Goal: Use online tool/utility: Use online tool/utility

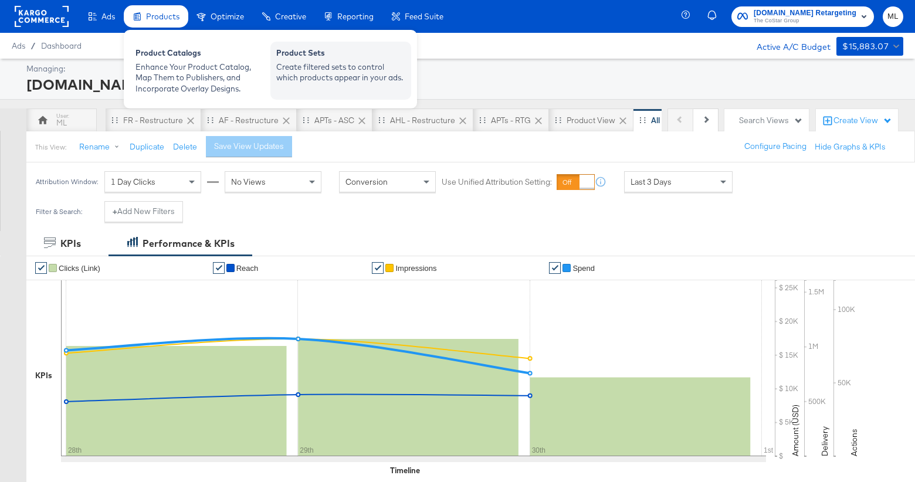
click at [314, 72] on div "Create filtered sets to control which products appear in your ads." at bounding box center [340, 73] width 129 height 22
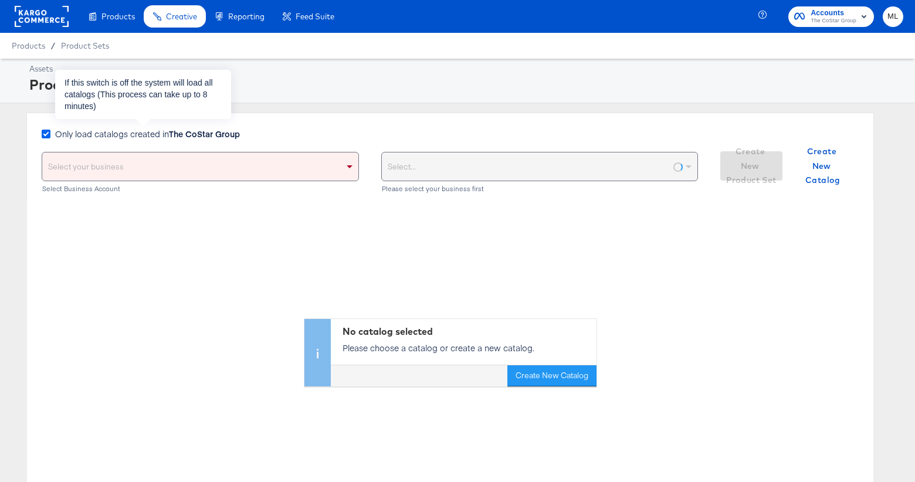
click at [43, 131] on icon at bounding box center [46, 134] width 9 height 9
click at [0, 0] on input "Only load catalogs created in The CoStar Group" at bounding box center [0, 0] width 0 height 0
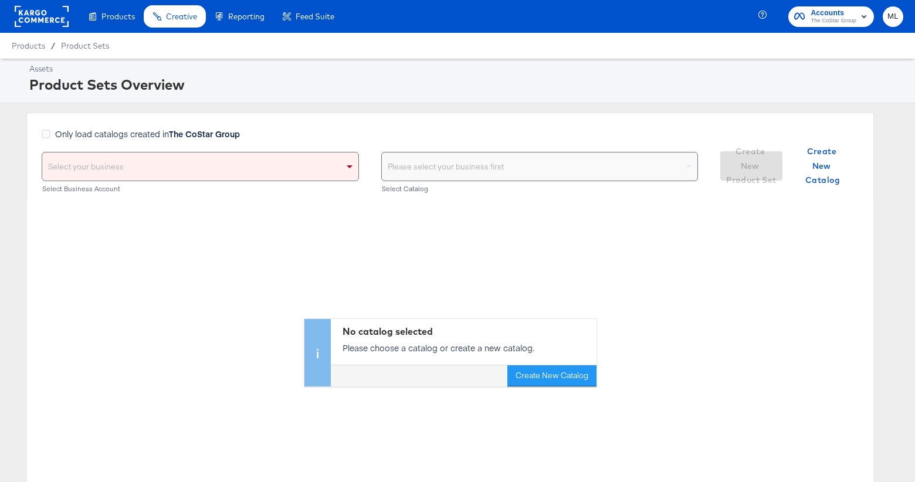
click at [124, 170] on div "Select your business" at bounding box center [200, 167] width 316 height 28
click at [131, 143] on div "Only load catalogs created in The CoStar Group" at bounding box center [143, 140] width 203 height 24
click at [133, 161] on div "Select your business" at bounding box center [200, 167] width 316 height 28
click at [191, 124] on div "Only load catalogs created in The CoStar Group Select your business Select Busi…" at bounding box center [450, 157] width 848 height 88
click at [401, 158] on div "Please select your business first" at bounding box center [540, 167] width 316 height 28
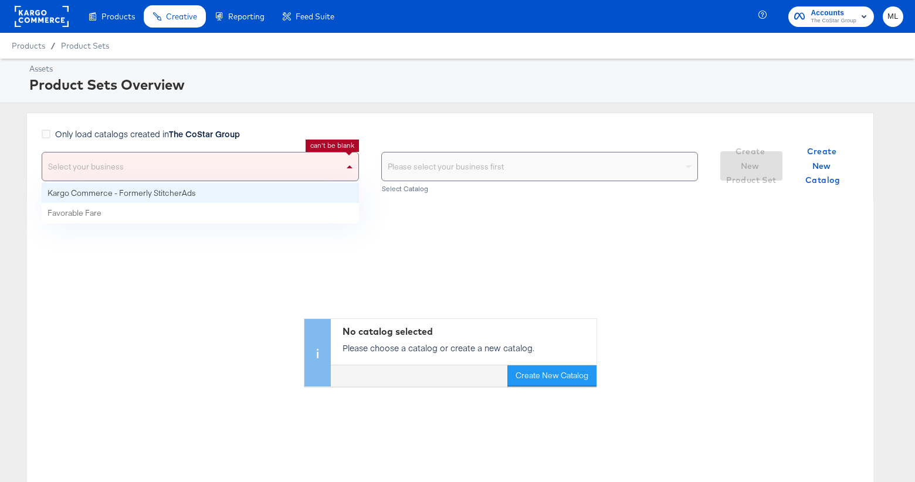
click at [310, 170] on div "Select your business" at bounding box center [200, 167] width 316 height 28
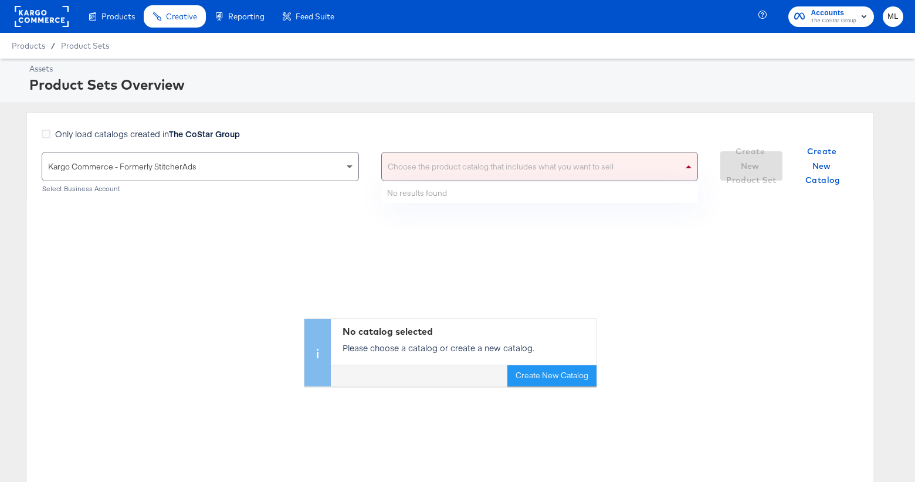
click at [398, 165] on div "Choose the product catalog that includes what you want to sell" at bounding box center [540, 167] width 316 height 28
click at [403, 121] on div "Only load catalogs created in The CoStar Group Kargo Commerce - Formerly Stitch…" at bounding box center [450, 157] width 848 height 88
click at [415, 156] on div "Choose the product catalog that includes what you want to sell" at bounding box center [540, 167] width 316 height 28
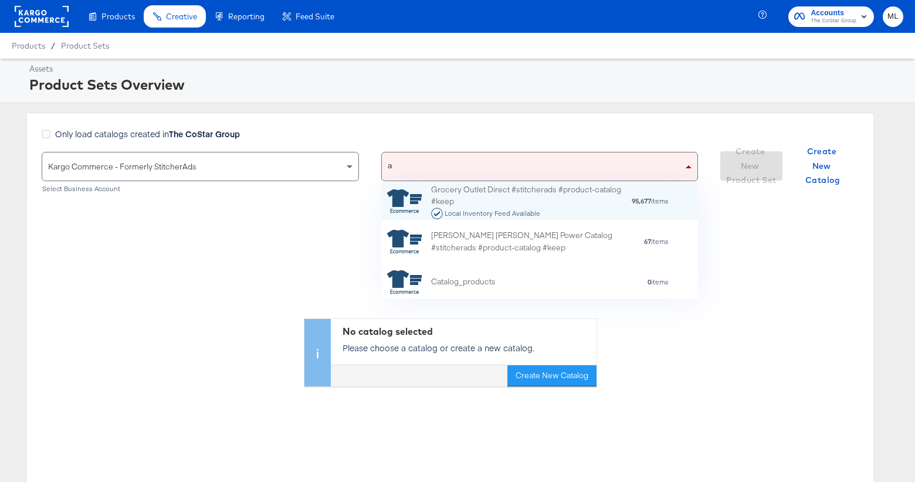
scroll to position [1, 1]
type input "am"
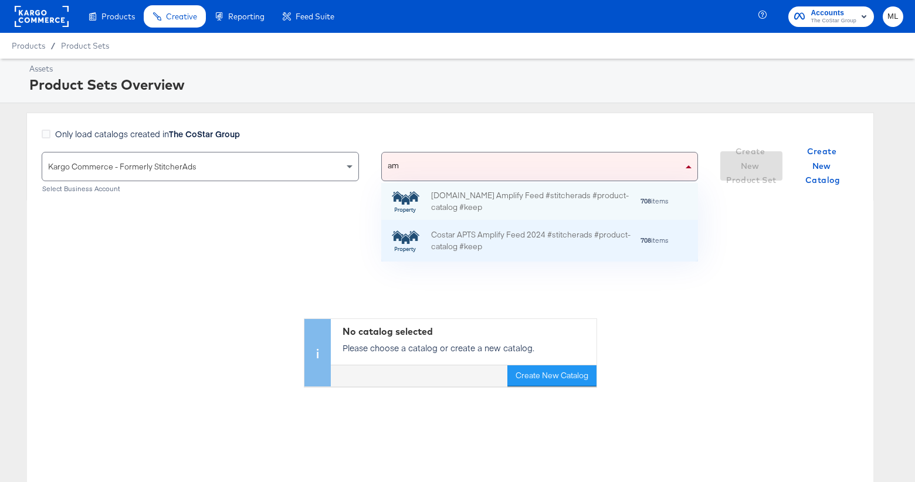
click at [486, 229] on div "Costar APTS Amplify Feed 2024 #stitcherads #product-catalog #keep" at bounding box center [533, 241] width 205 height 25
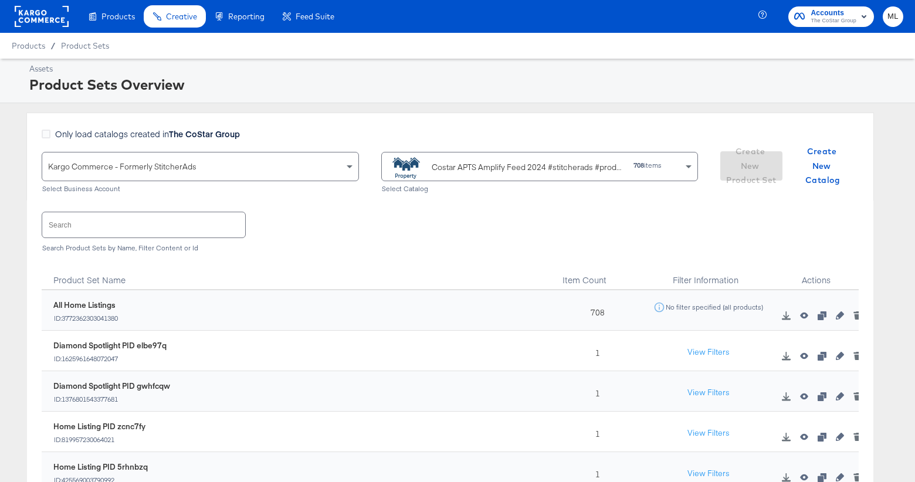
click at [176, 228] on input "text" at bounding box center [143, 224] width 203 height 25
paste input "[URL][DOMAIN_NAME]"
type input "[URL][DOMAIN_NAME]"
paste input "4bs0zgj"
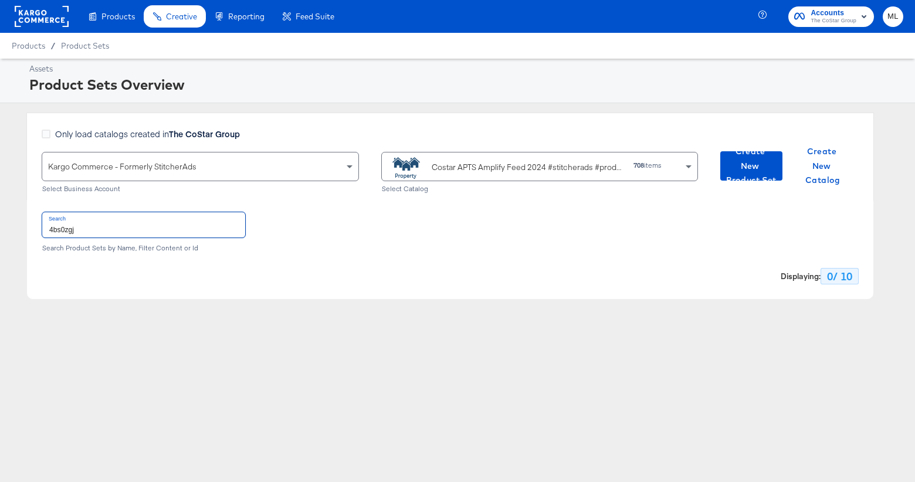
type input "4bs0zgj"
click at [472, 164] on div "Costar APTS Amplify Feed 2024 #stitcherads #product-catalog #keep" at bounding box center [528, 167] width 193 height 12
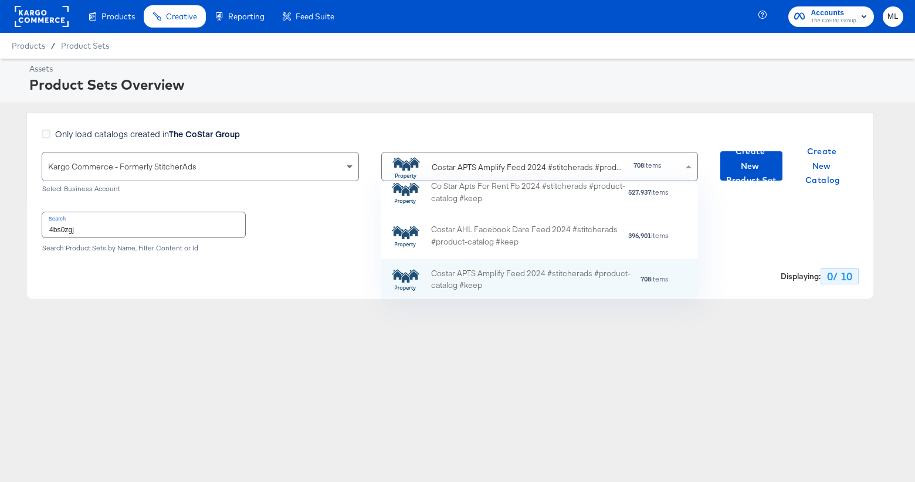
click at [474, 133] on div "Only load catalogs created in The CoStar Group" at bounding box center [370, 140] width 657 height 24
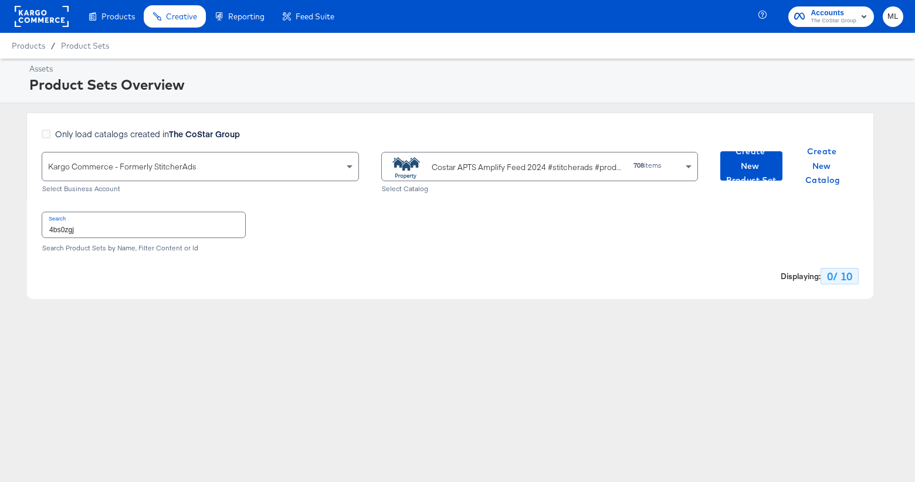
click at [492, 161] on div "Costar APTS Amplify Feed 2024 #stitcherads #product-catalog #keep" at bounding box center [528, 167] width 193 height 12
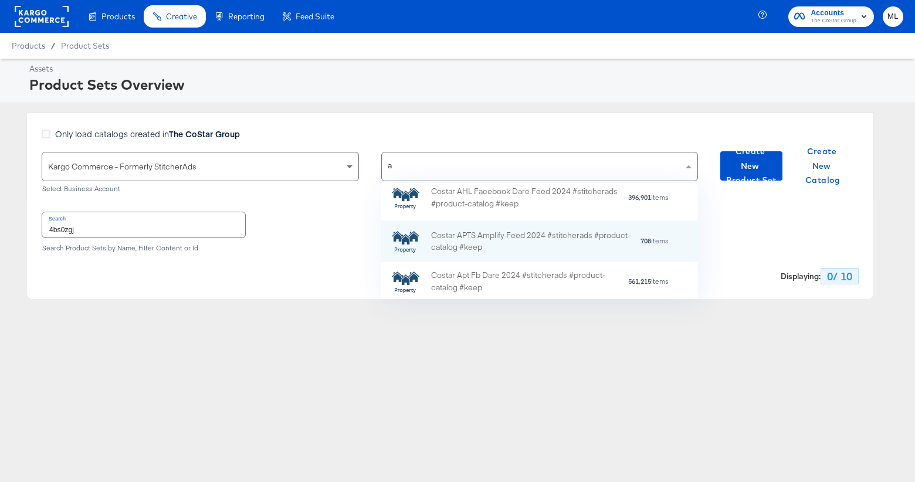
type input "am"
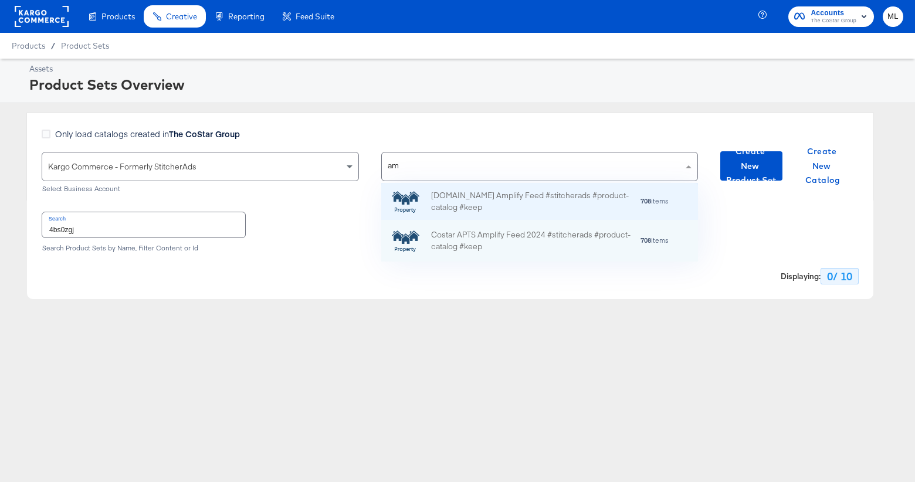
click at [540, 201] on div "[DOMAIN_NAME] Amplify Feed #stitcherads #product-catalog #keep" at bounding box center [533, 201] width 205 height 25
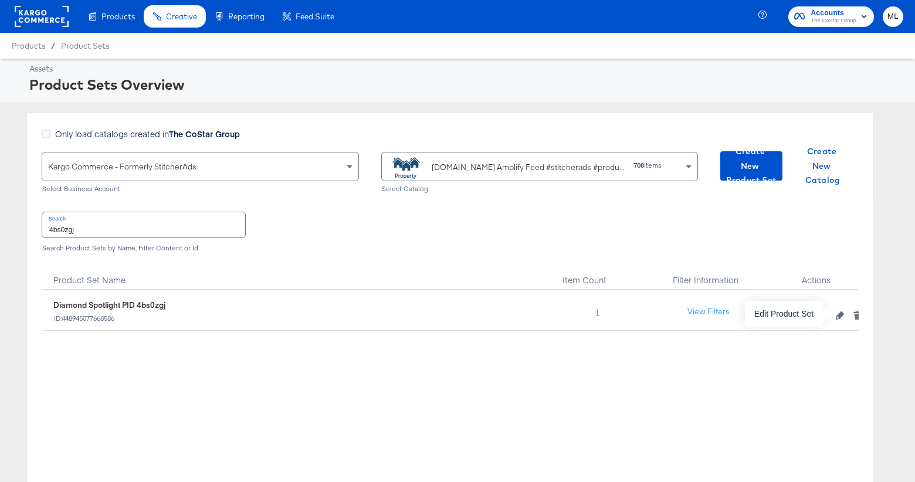
click at [840, 317] on icon "button" at bounding box center [840, 316] width 8 height 8
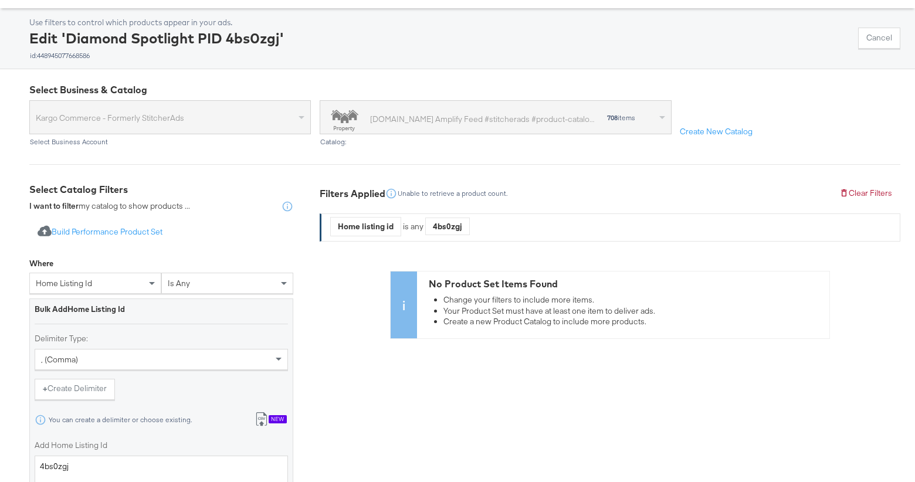
scroll to position [67, 0]
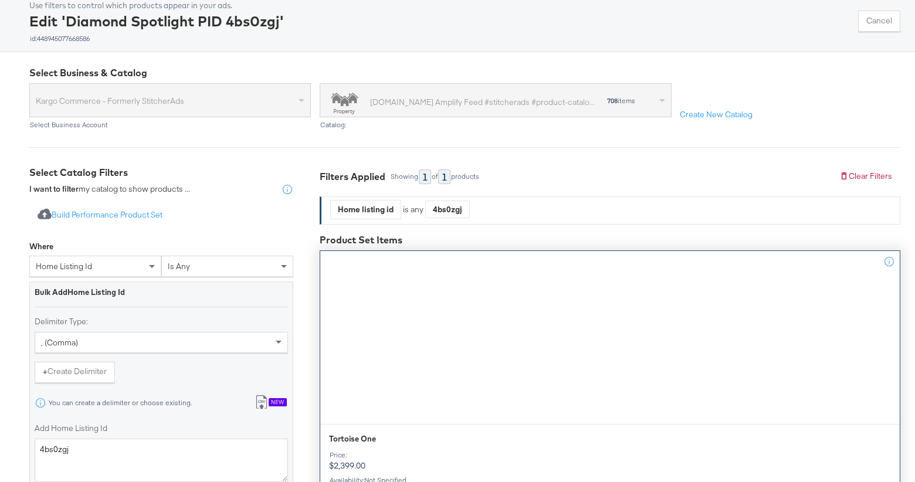
click at [595, 317] on div at bounding box center [610, 344] width 580 height 144
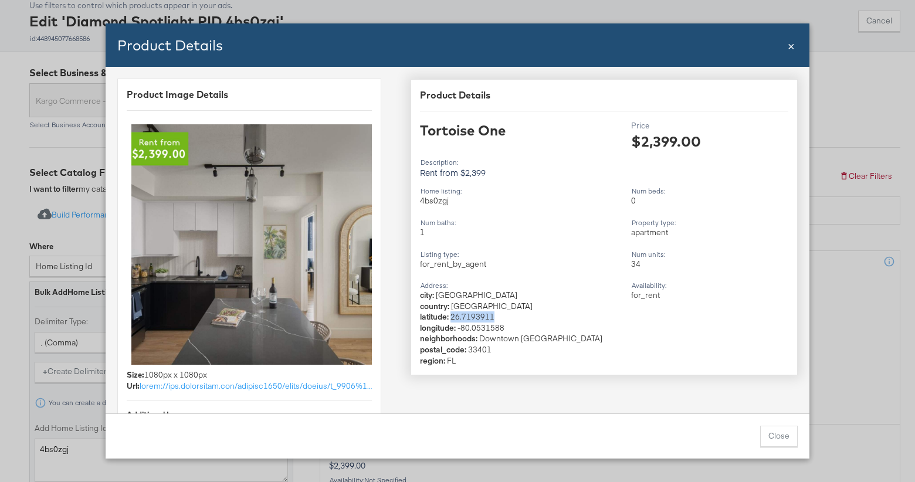
drag, startPoint x: 451, startPoint y: 320, endPoint x: 499, endPoint y: 313, distance: 48.1
click at [499, 313] on div "city : [GEOGRAPHIC_DATA] : [GEOGRAPHIC_DATA] [GEOGRAPHIC_DATA] neighborhoods : …" at bounding box center [521, 328] width 202 height 76
copy span "26.7193911"
drag, startPoint x: 459, startPoint y: 330, endPoint x: 517, endPoint y: 327, distance: 57.6
click at [517, 327] on div "city : [GEOGRAPHIC_DATA] : [GEOGRAPHIC_DATA] [GEOGRAPHIC_DATA] neighborhoods : …" at bounding box center [521, 328] width 202 height 76
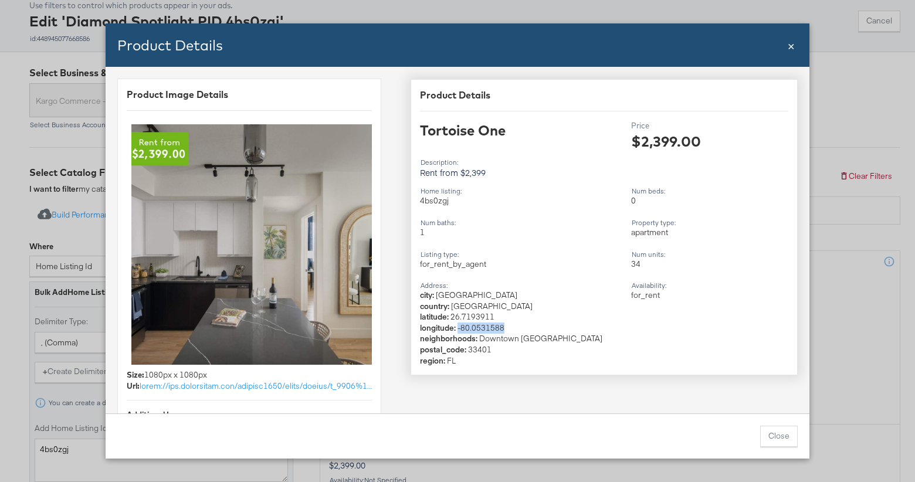
copy span "-80.0531588"
